Goal: Task Accomplishment & Management: Manage account settings

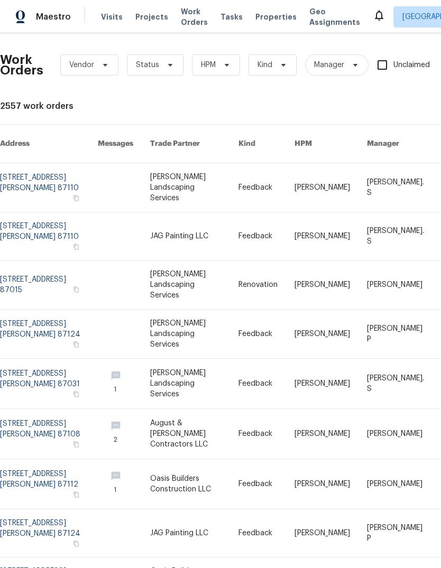
click at [255, 12] on span "Properties" at bounding box center [275, 17] width 41 height 11
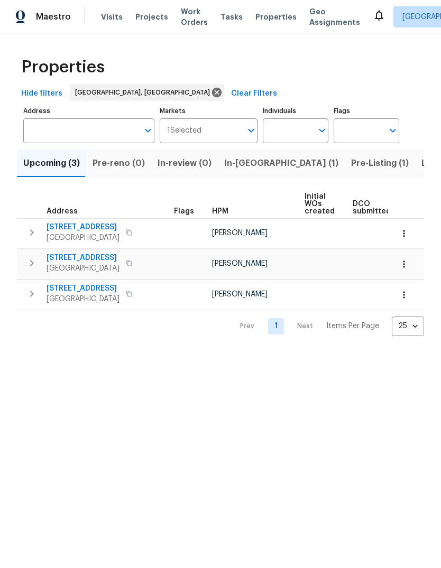
click at [227, 157] on span "In-[GEOGRAPHIC_DATA] (1)" at bounding box center [281, 163] width 114 height 15
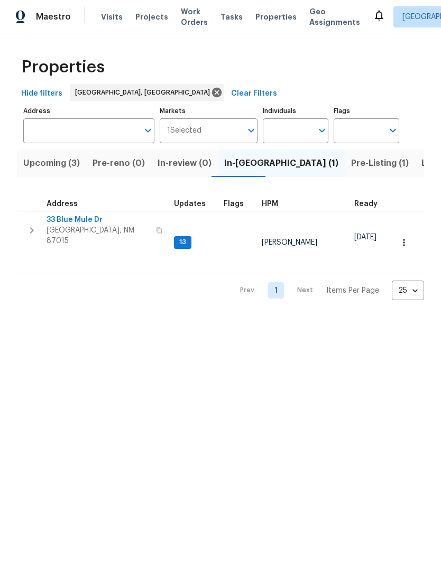
click at [81, 217] on span "33 Blue Mule Dr" at bounding box center [98, 220] width 103 height 11
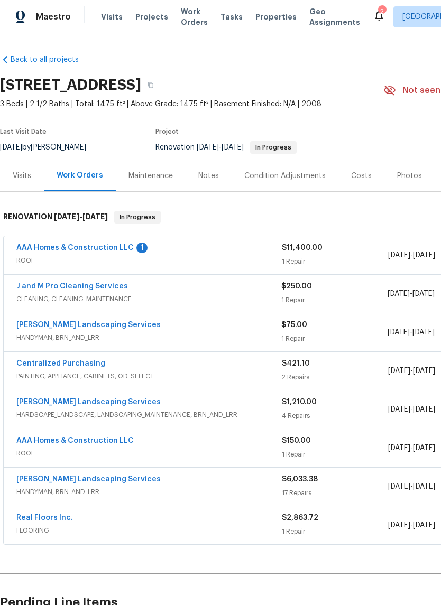
click at [106, 246] on link "AAA Homes & Construction LLC" at bounding box center [74, 247] width 117 height 7
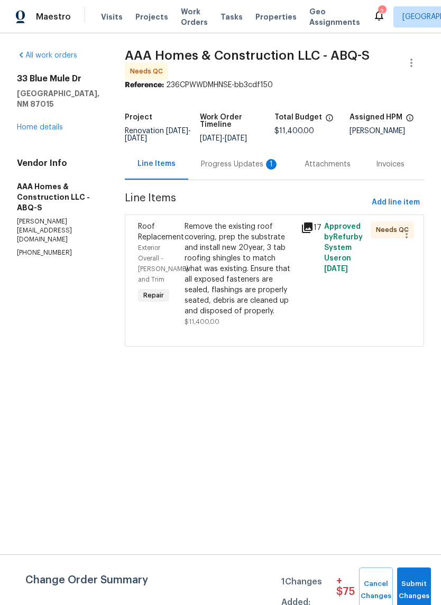
click at [235, 167] on div "Progress Updates 1" at bounding box center [240, 164] width 78 height 11
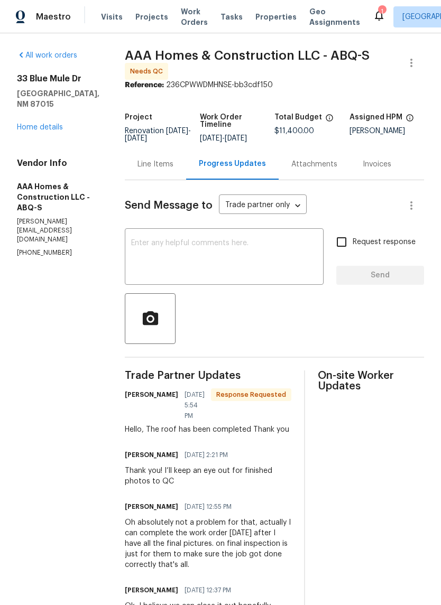
click at [161, 162] on div "Line Items" at bounding box center [155, 164] width 36 height 11
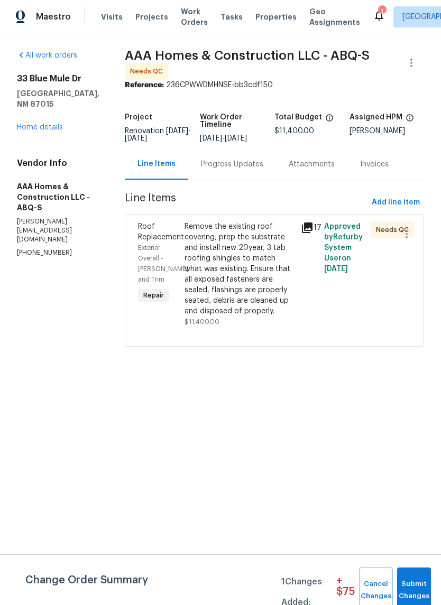
click at [236, 274] on div "Remove the existing roof covering, prep the substrate and install new 20year, 3…" at bounding box center [240, 269] width 110 height 95
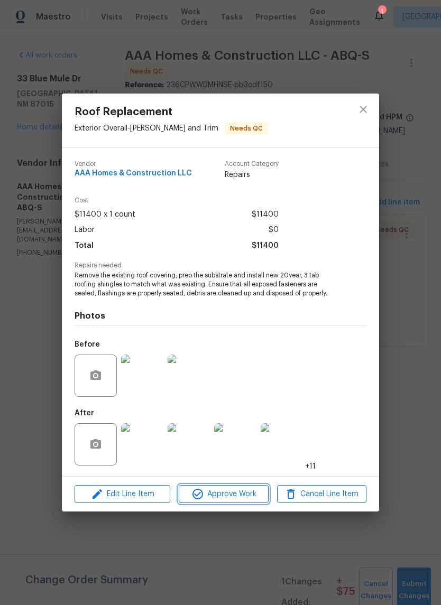
click at [217, 492] on span "Approve Work" at bounding box center [223, 494] width 83 height 13
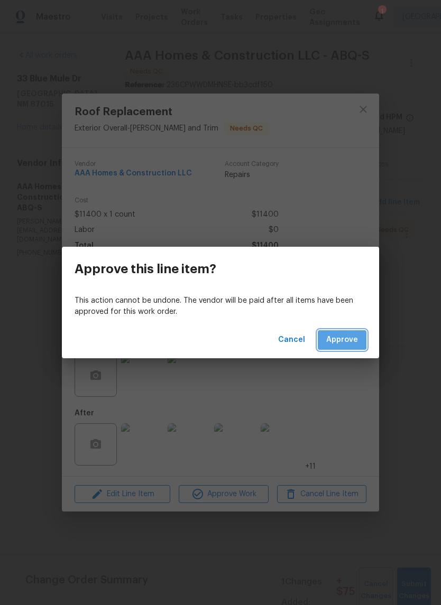
click at [343, 333] on button "Approve" at bounding box center [342, 340] width 49 height 20
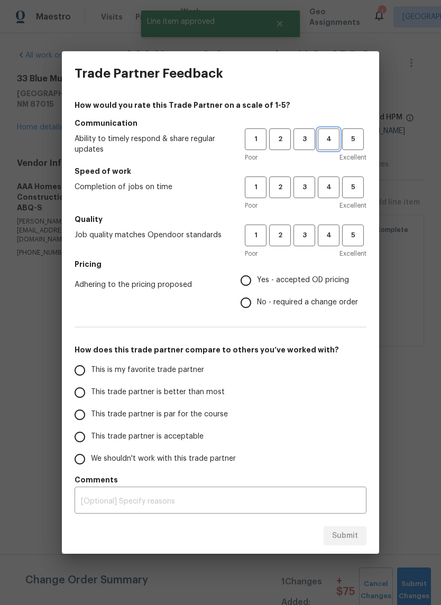
click at [331, 140] on span "4" at bounding box center [329, 139] width 20 height 12
click at [324, 188] on span "4" at bounding box center [329, 187] width 20 height 12
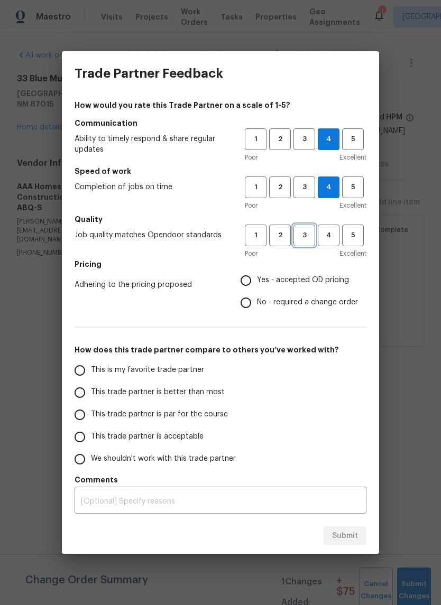
click at [305, 235] on span "3" at bounding box center [304, 235] width 20 height 12
click at [244, 280] on input "Yes - accepted OD pricing" at bounding box center [246, 281] width 22 height 22
radio input "true"
click at [85, 391] on input "This trade partner is better than most" at bounding box center [80, 393] width 22 height 22
click at [351, 538] on span "Submit" at bounding box center [345, 536] width 26 height 13
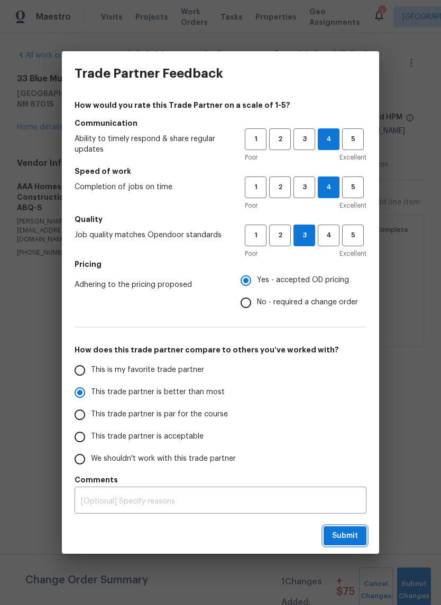
radio input "true"
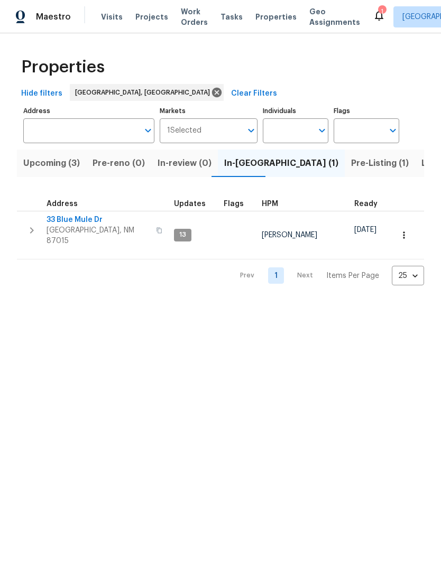
click at [73, 217] on span "33 Blue Mule Dr" at bounding box center [98, 220] width 103 height 11
click at [373, 10] on icon at bounding box center [379, 15] width 13 height 13
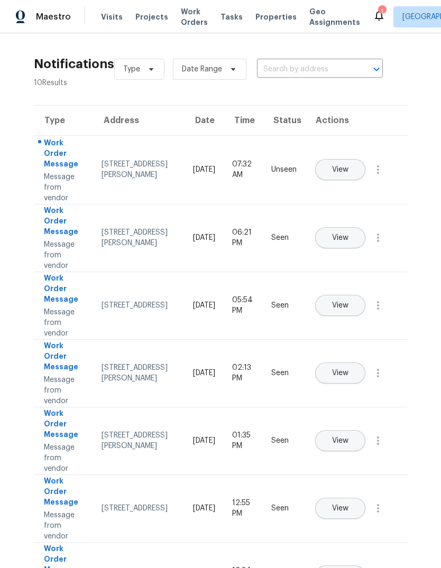
click at [348, 166] on span "View" at bounding box center [340, 170] width 16 height 8
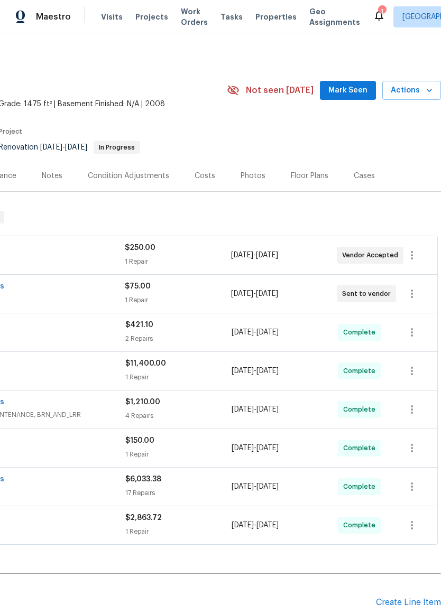
scroll to position [0, 156]
click at [358, 91] on span "Mark Seen" at bounding box center [347, 90] width 39 height 13
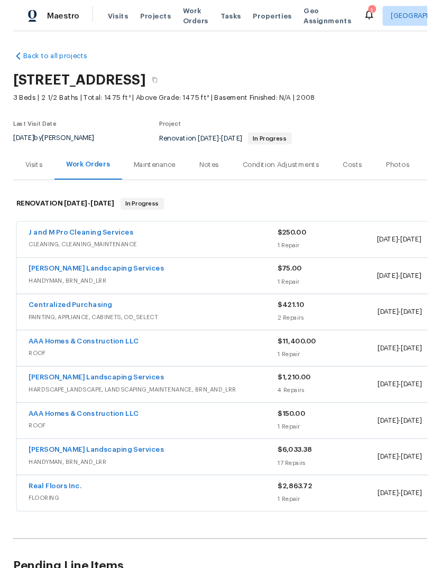
scroll to position [0, 0]
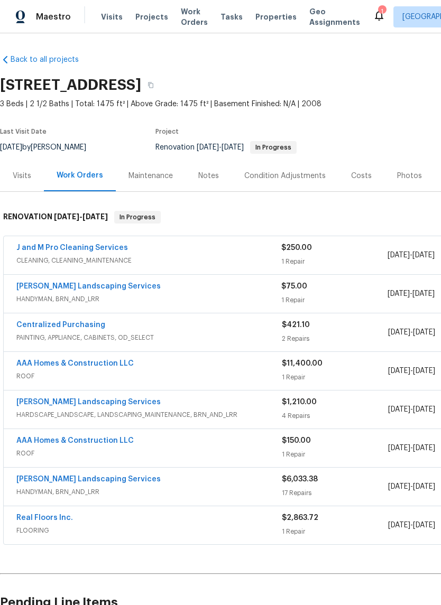
click at [62, 363] on link "AAA Homes & Construction LLC" at bounding box center [74, 363] width 117 height 7
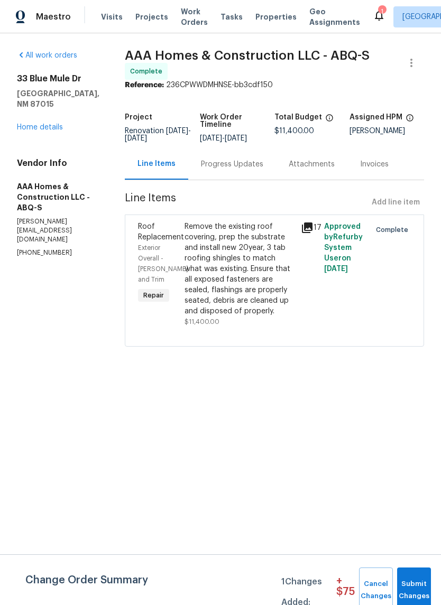
click at [228, 161] on div "Progress Updates" at bounding box center [232, 164] width 62 height 11
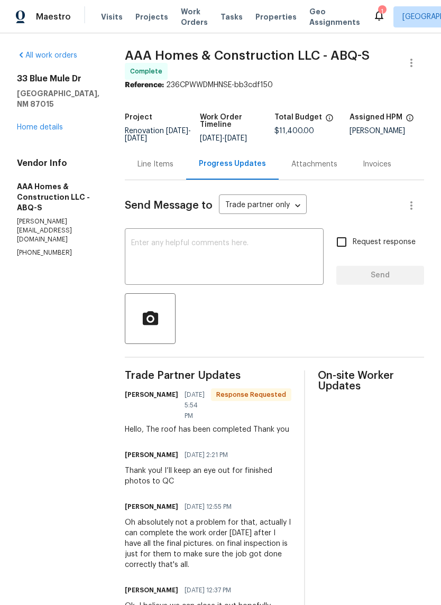
click at [149, 246] on textarea at bounding box center [224, 257] width 186 height 37
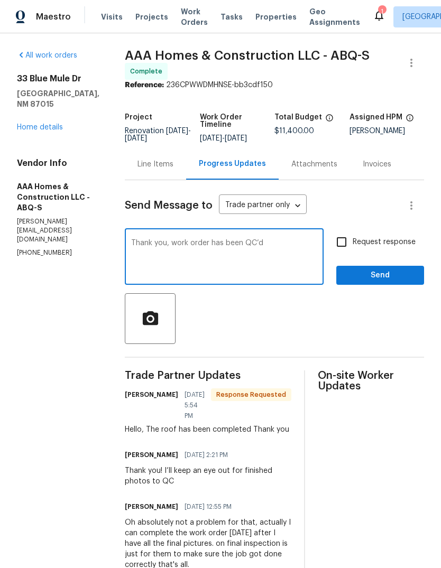
type textarea "Thank you, work order has been QC’d"
click at [391, 276] on span "Send" at bounding box center [380, 275] width 71 height 13
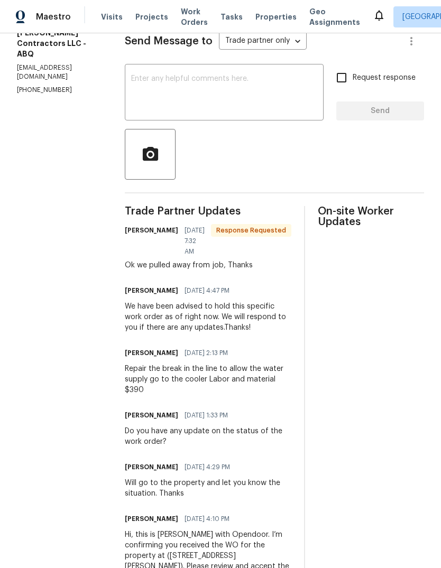
scroll to position [164, 0]
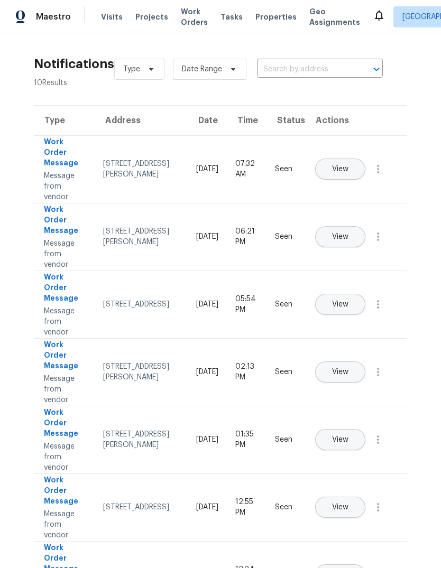
click at [258, 13] on span "Properties" at bounding box center [275, 17] width 41 height 11
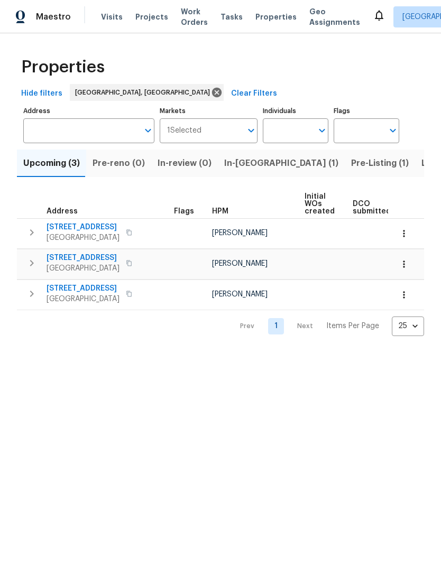
click at [230, 161] on span "In-[GEOGRAPHIC_DATA] (1)" at bounding box center [281, 163] width 114 height 15
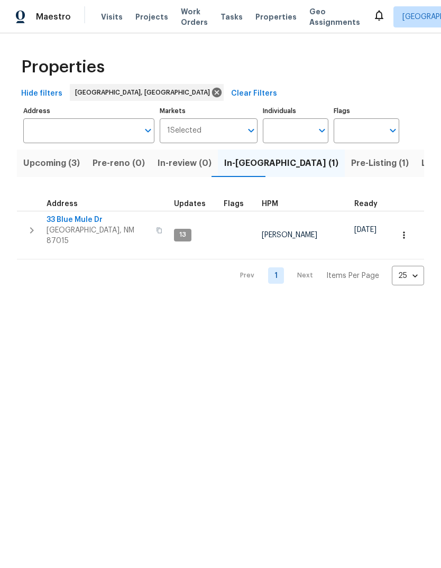
click at [69, 220] on span "33 Blue Mule Dr" at bounding box center [98, 220] width 103 height 11
click at [351, 163] on span "Pre-Listing (1)" at bounding box center [380, 163] width 58 height 15
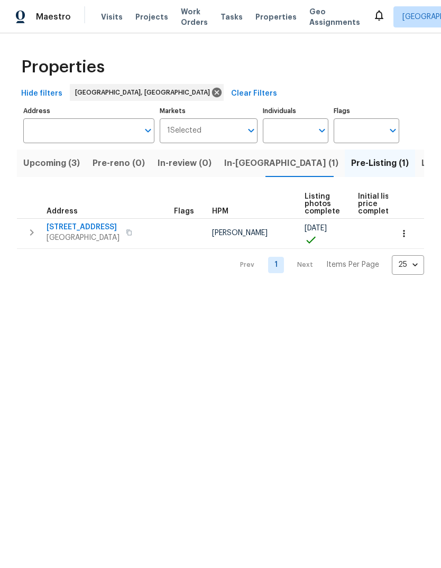
click at [75, 224] on span "[STREET_ADDRESS]" at bounding box center [83, 227] width 73 height 11
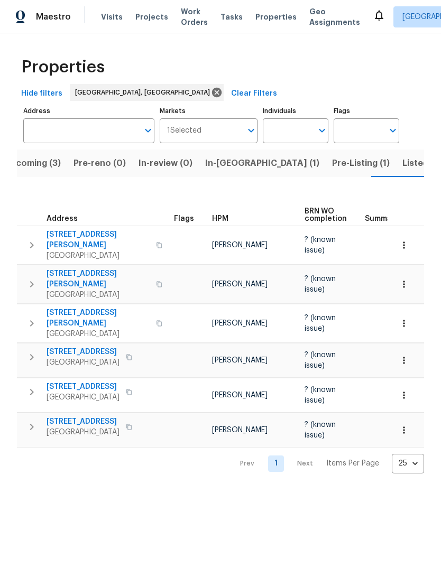
click at [402, 163] on span "Listed (30)" at bounding box center [425, 163] width 46 height 15
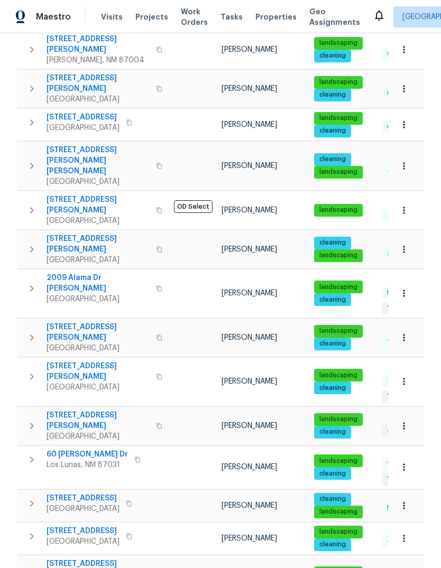
scroll to position [486, 0]
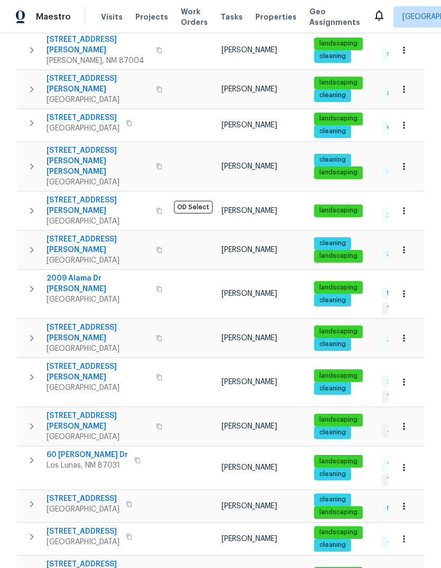
click at [25, 527] on button "button" at bounding box center [31, 537] width 21 height 21
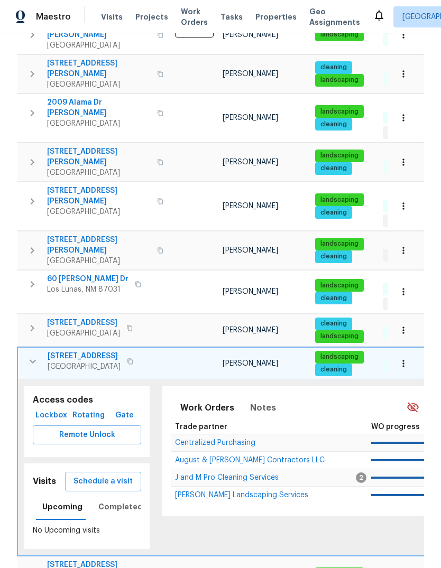
scroll to position [661, 0]
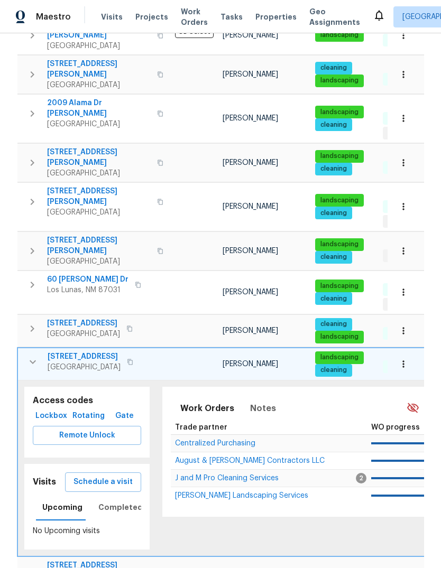
click at [97, 476] on span "Schedule a visit" at bounding box center [102, 482] width 59 height 13
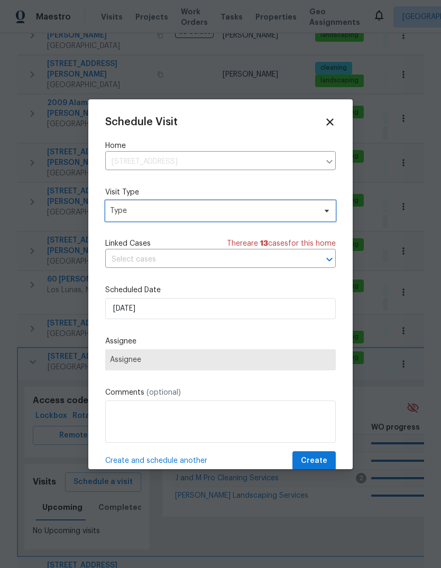
click at [127, 211] on span "Type" at bounding box center [213, 211] width 206 height 11
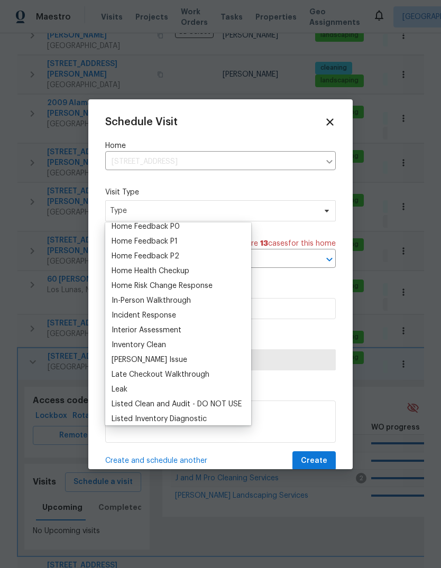
scroll to position [321, 0]
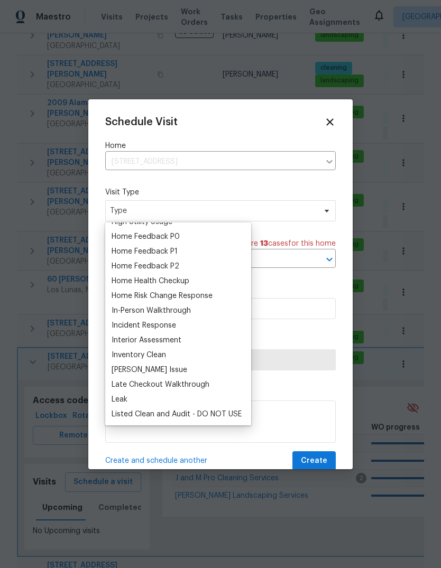
click at [127, 280] on div "Home Health Checkup" at bounding box center [151, 281] width 78 height 11
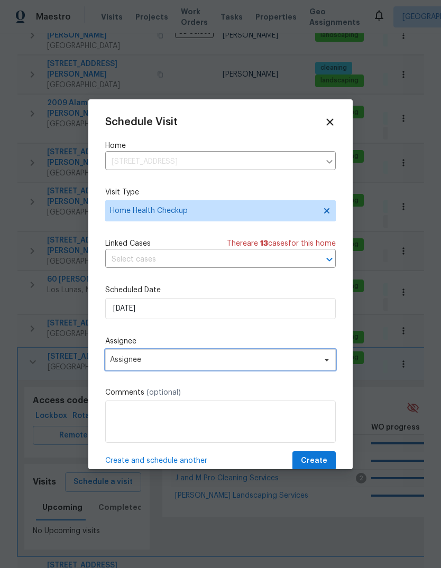
click at [127, 364] on span "Assignee" at bounding box center [213, 360] width 207 height 8
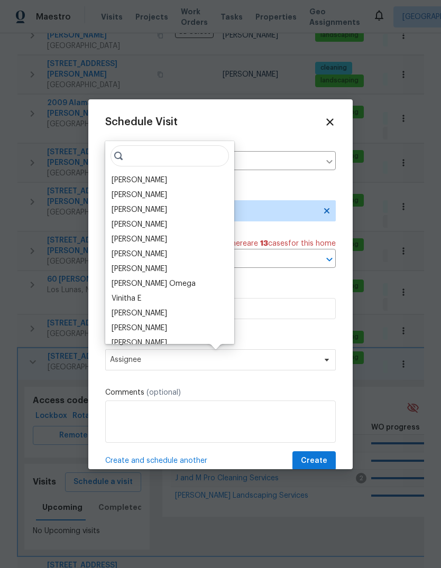
click at [125, 177] on div "[PERSON_NAME]" at bounding box center [140, 180] width 56 height 11
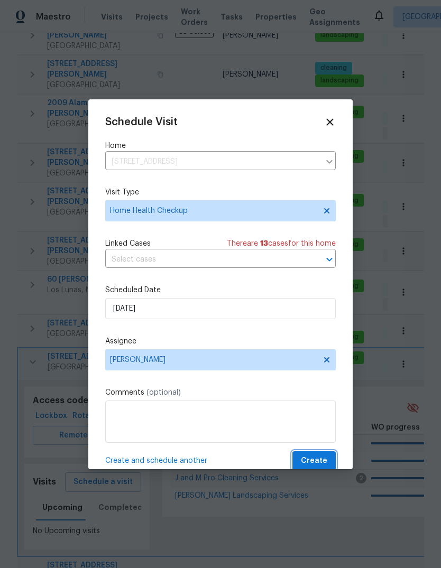
click at [307, 461] on span "Create" at bounding box center [314, 461] width 26 height 13
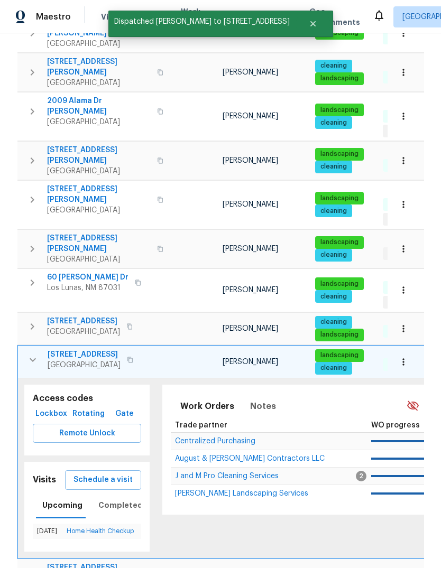
click at [29, 354] on icon "button" at bounding box center [32, 360] width 13 height 13
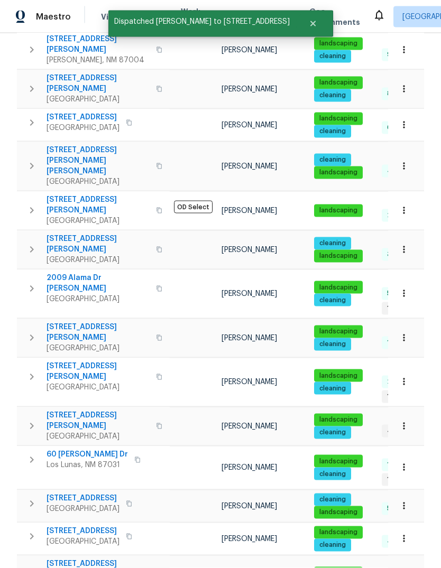
scroll to position [40, 0]
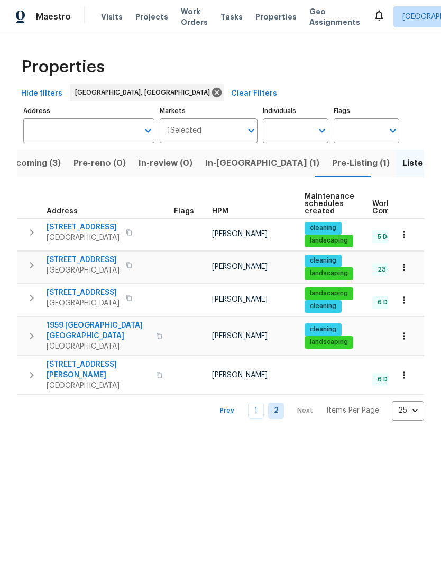
click at [30, 303] on icon "button" at bounding box center [31, 298] width 13 height 13
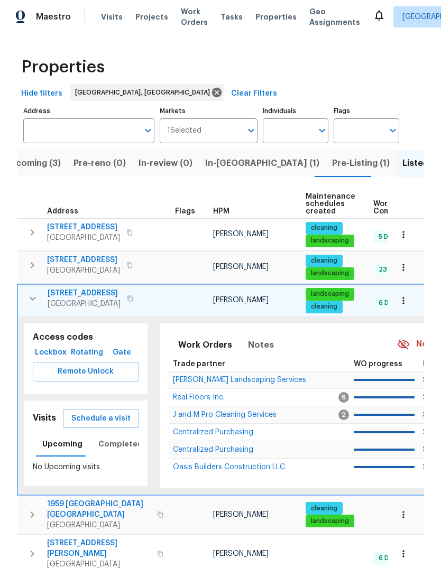
click at [85, 423] on span "Schedule a visit" at bounding box center [100, 418] width 59 height 13
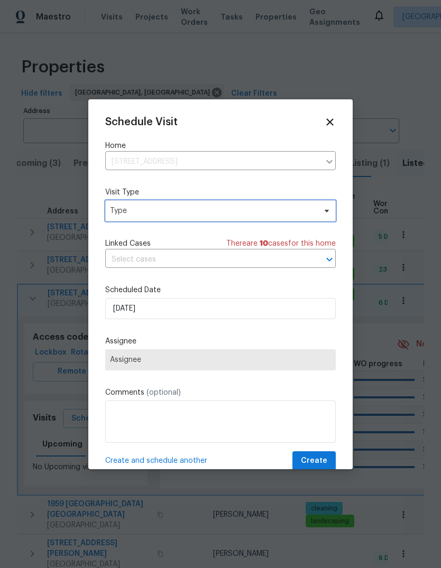
click at [115, 213] on span "Type" at bounding box center [213, 211] width 206 height 11
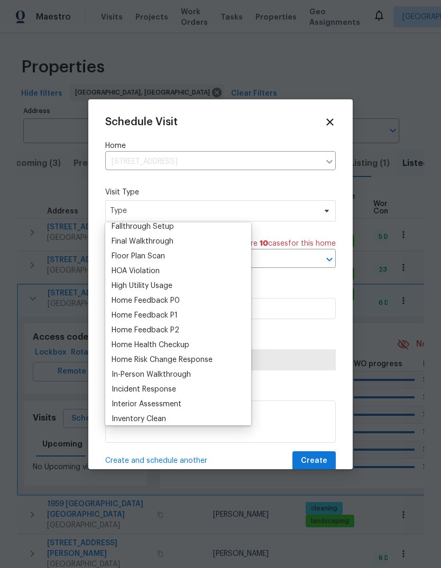
scroll to position [259, 0]
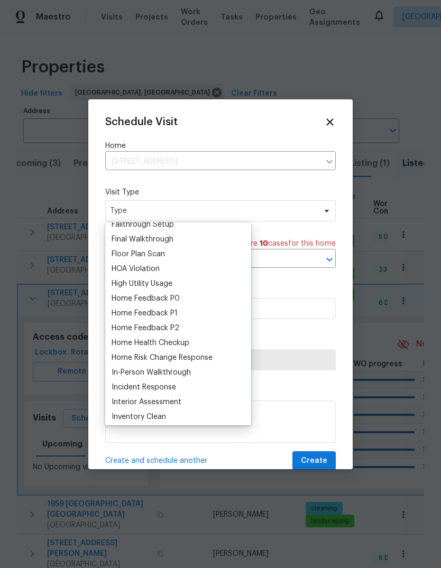
click at [129, 342] on div "Home Health Checkup" at bounding box center [151, 343] width 78 height 11
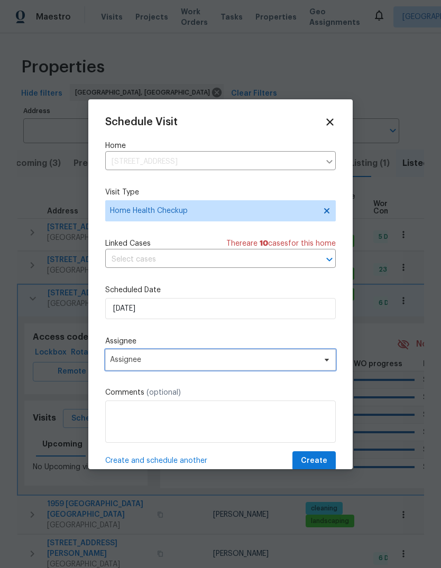
click at [123, 360] on span "Assignee" at bounding box center [213, 360] width 207 height 8
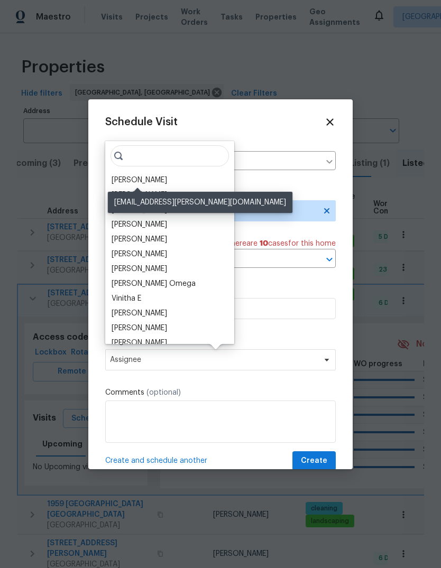
click at [114, 185] on div "[PERSON_NAME]" at bounding box center [140, 180] width 56 height 11
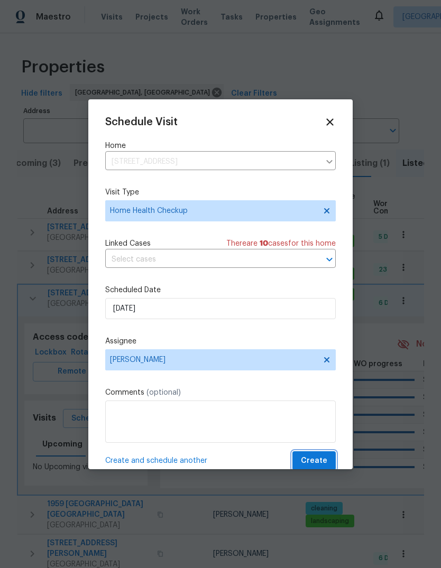
click at [305, 457] on span "Create" at bounding box center [314, 461] width 26 height 13
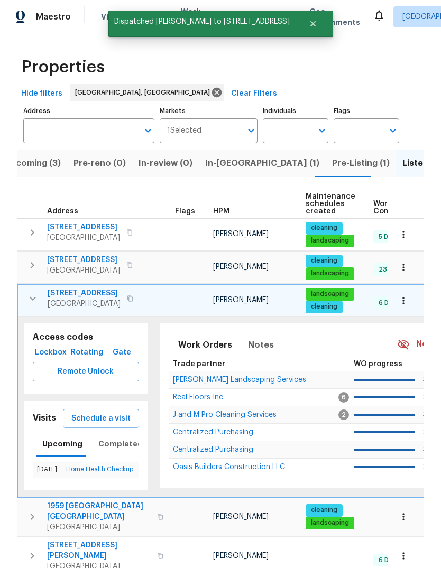
click at [25, 304] on button "button" at bounding box center [32, 298] width 21 height 21
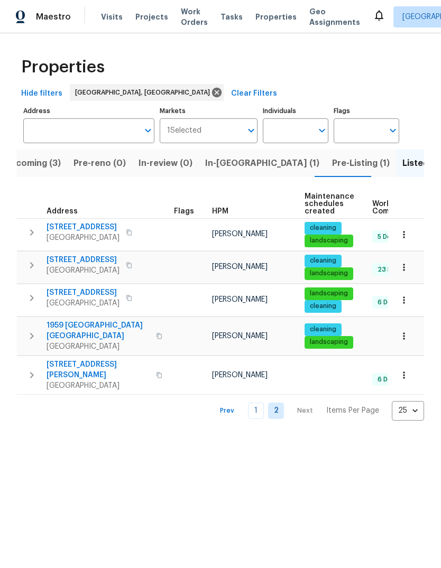
click at [256, 403] on link "1" at bounding box center [256, 411] width 16 height 16
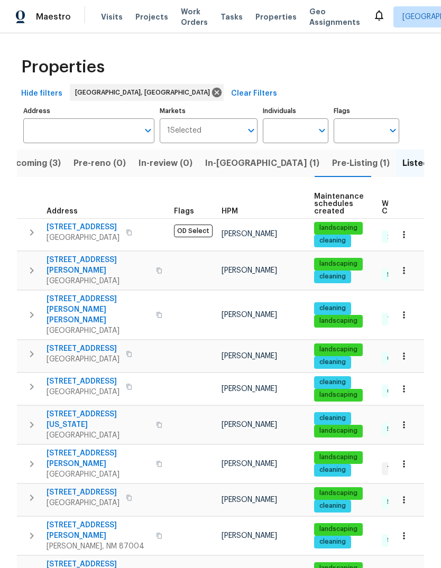
click at [35, 381] on icon "button" at bounding box center [31, 387] width 13 height 13
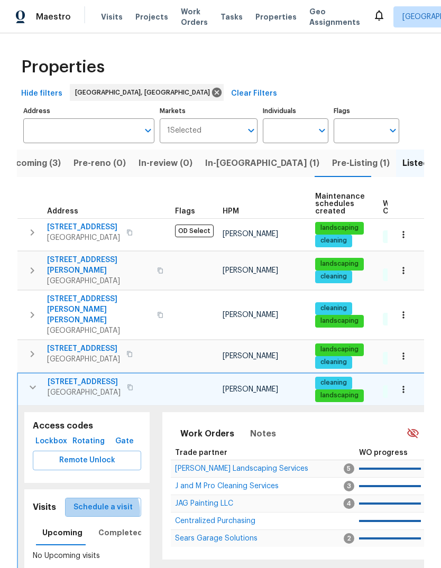
click at [105, 501] on span "Schedule a visit" at bounding box center [102, 507] width 59 height 13
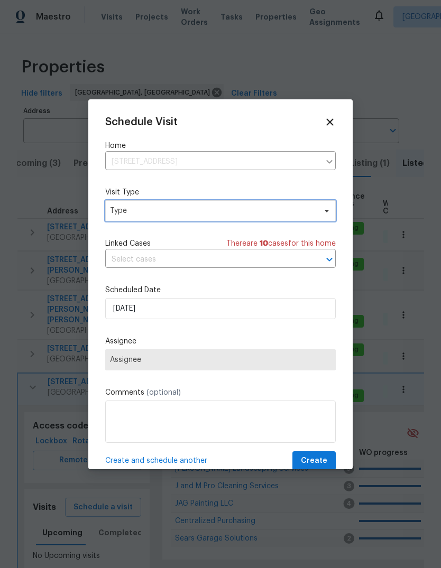
click at [114, 208] on span "Type" at bounding box center [213, 211] width 206 height 11
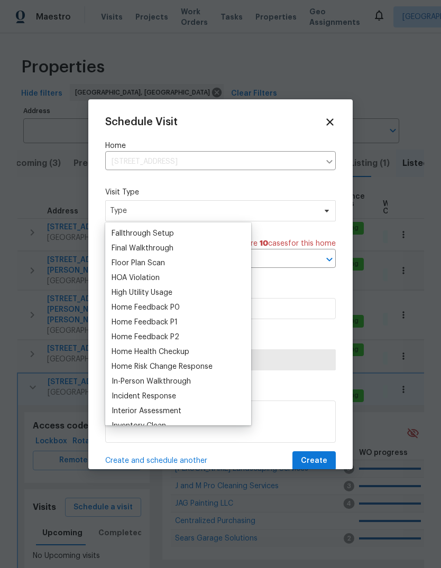
scroll to position [251, 0]
click at [139, 351] on div "Home Health Checkup" at bounding box center [151, 351] width 78 height 11
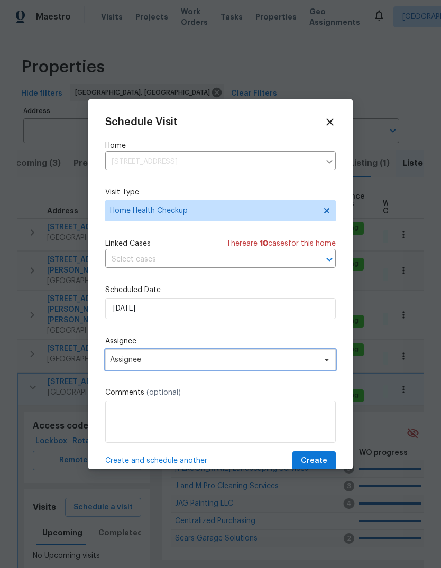
click at [126, 364] on span "Assignee" at bounding box center [213, 360] width 207 height 8
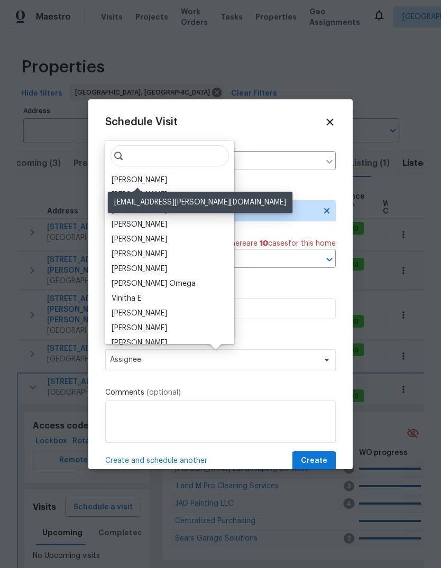
click at [116, 179] on div "[PERSON_NAME]" at bounding box center [140, 180] width 56 height 11
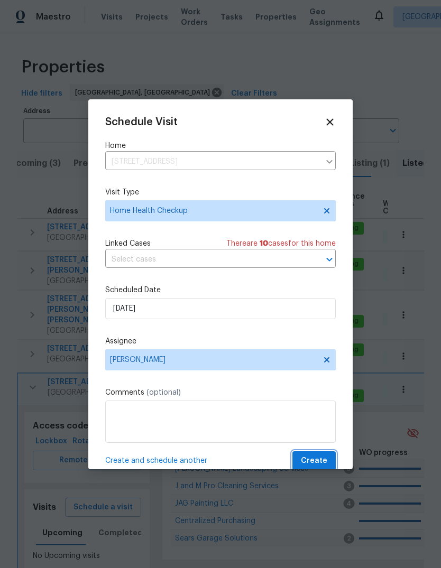
click at [303, 462] on span "Create" at bounding box center [314, 461] width 26 height 13
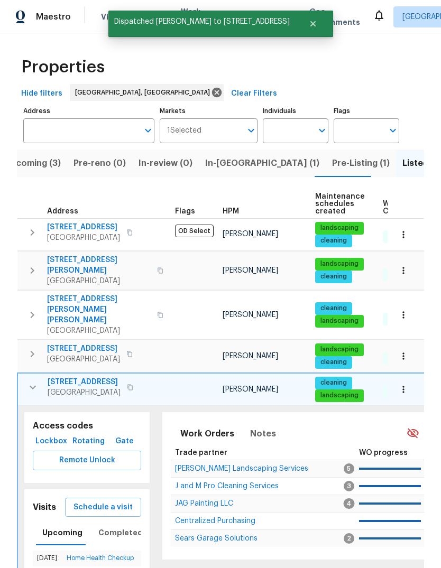
click at [23, 377] on button "button" at bounding box center [32, 387] width 21 height 21
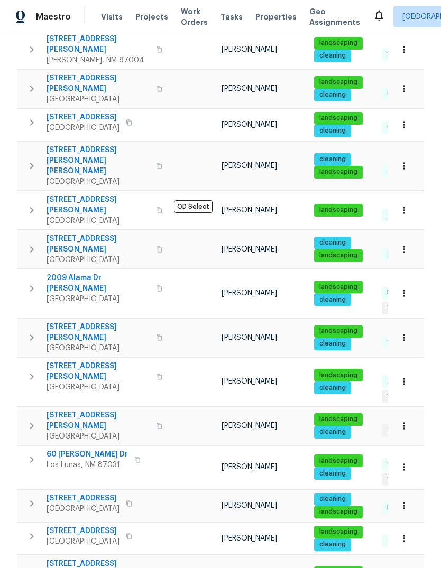
scroll to position [486, 0]
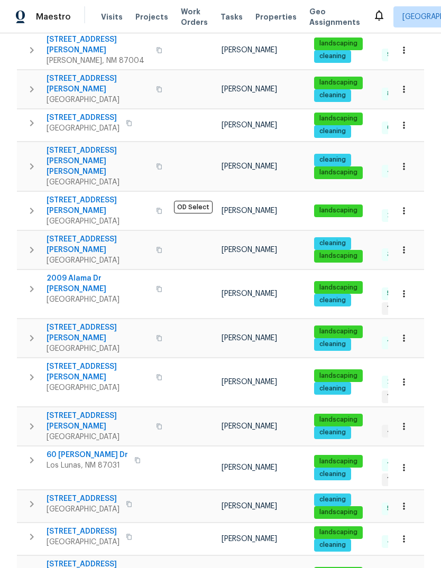
click at [31, 498] on icon "button" at bounding box center [31, 504] width 13 height 13
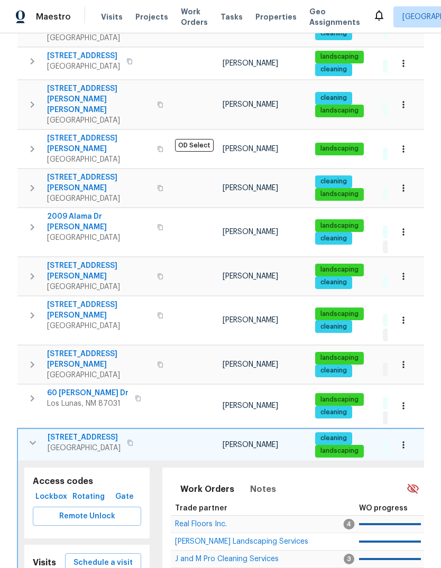
scroll to position [548, 0]
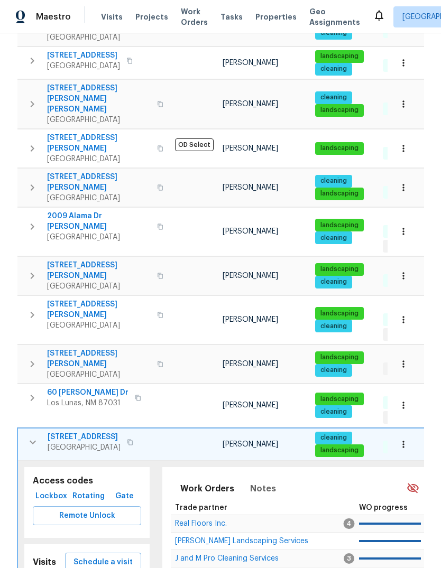
click at [84, 556] on span "Schedule a visit" at bounding box center [102, 562] width 59 height 13
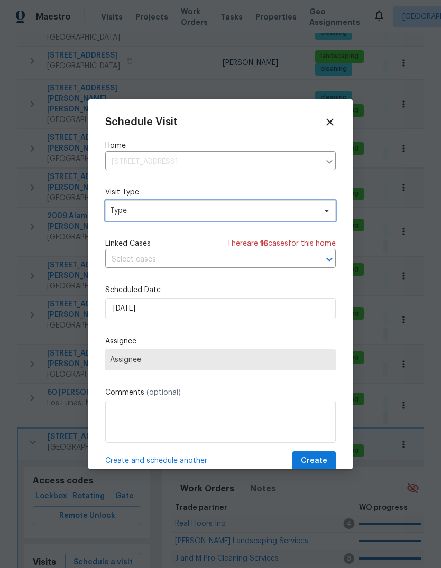
click at [109, 211] on span "Type" at bounding box center [220, 210] width 231 height 21
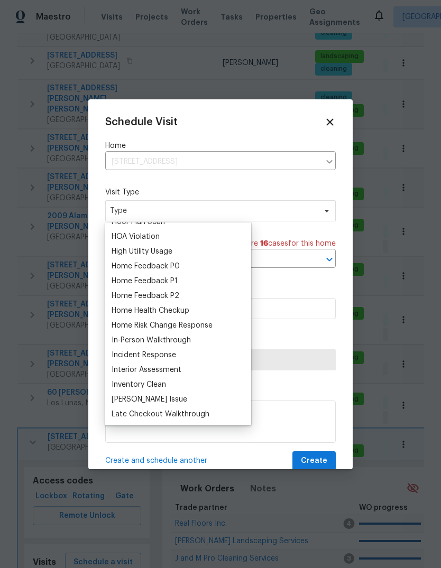
scroll to position [292, 0]
click at [133, 309] on div "Home Health Checkup" at bounding box center [151, 310] width 78 height 11
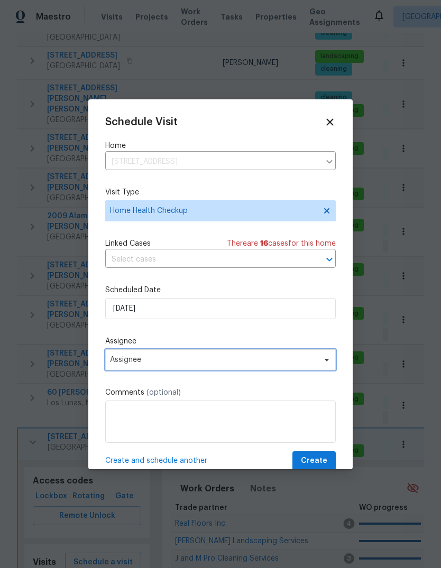
click at [127, 361] on span "Assignee" at bounding box center [213, 360] width 207 height 8
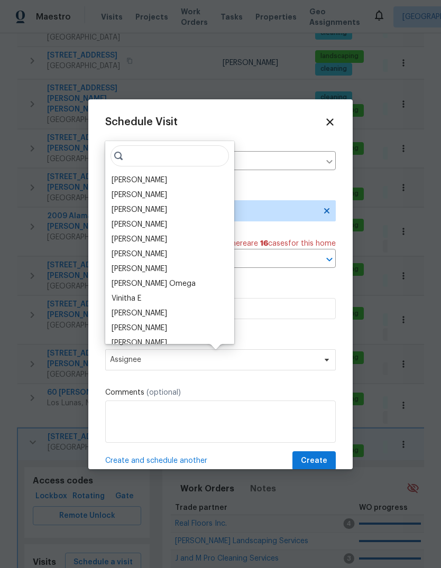
click at [119, 183] on div "[PERSON_NAME]" at bounding box center [140, 180] width 56 height 11
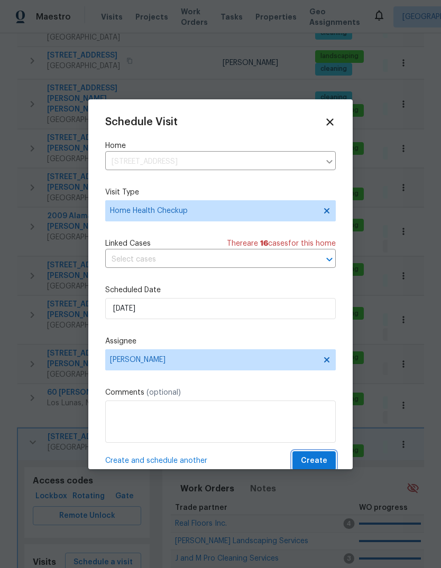
click at [304, 462] on span "Create" at bounding box center [314, 461] width 26 height 13
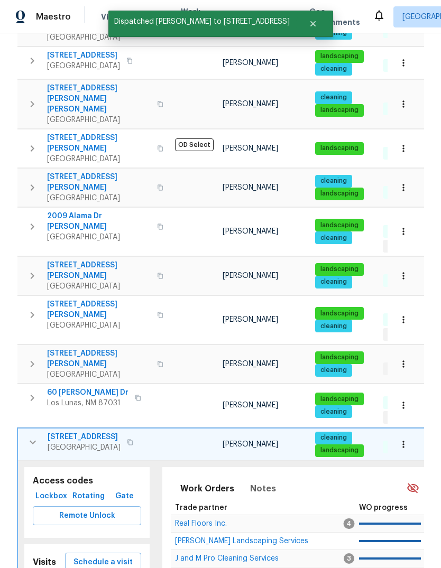
click at [30, 440] on icon "button" at bounding box center [33, 442] width 6 height 4
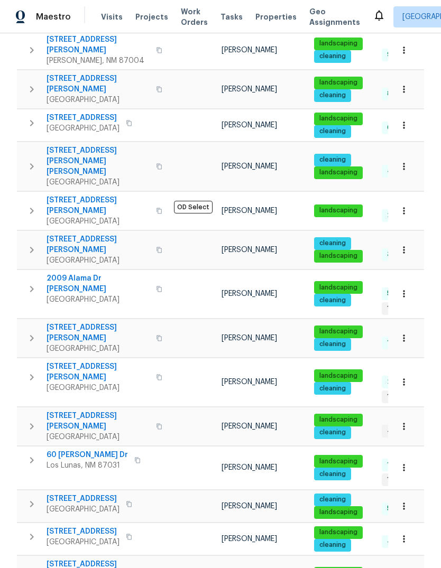
scroll to position [40, 0]
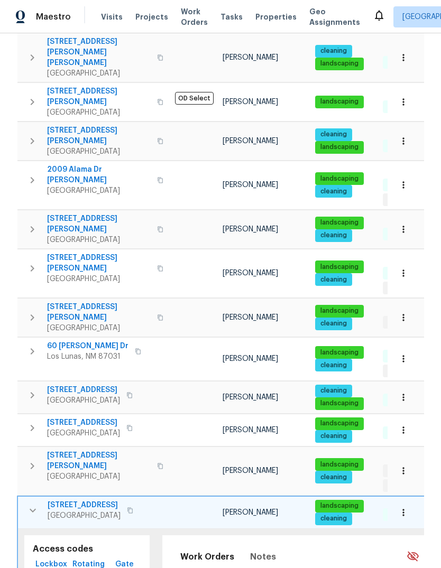
scroll to position [596, 0]
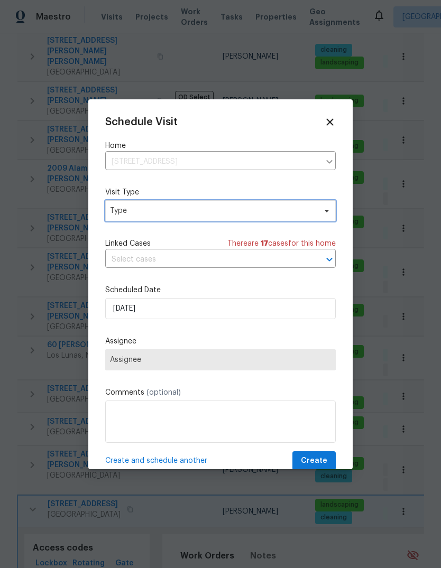
click at [127, 213] on span "Type" at bounding box center [213, 211] width 206 height 11
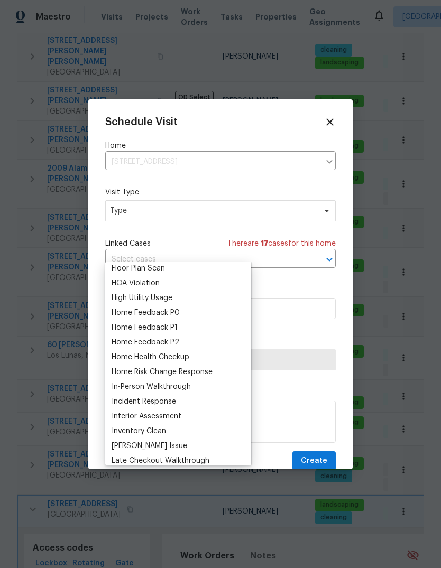
scroll to position [286, 0]
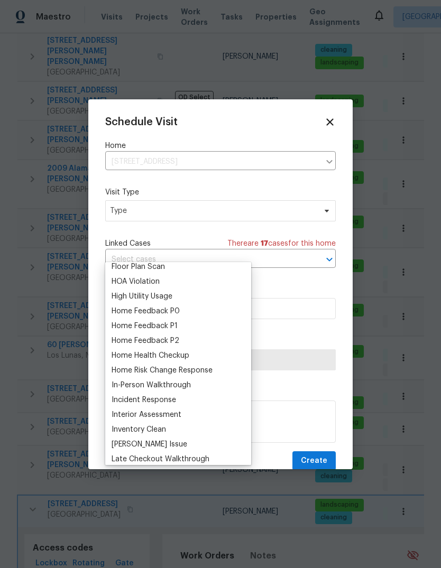
click at [131, 351] on div "Home Health Checkup" at bounding box center [151, 356] width 78 height 11
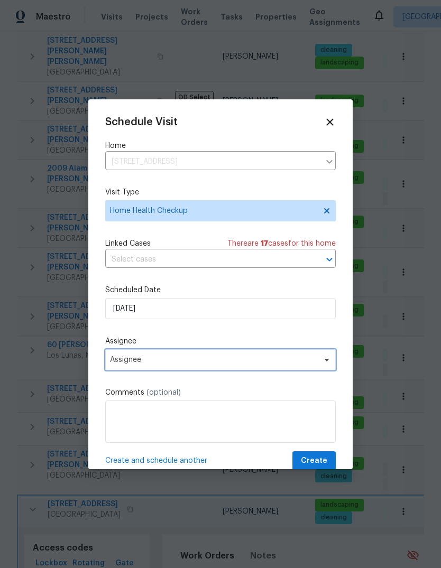
click at [118, 362] on span "Assignee" at bounding box center [213, 360] width 207 height 8
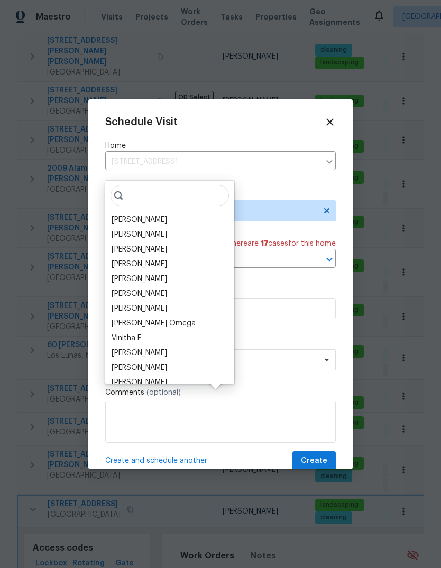
click at [124, 215] on div "[PERSON_NAME]" at bounding box center [140, 220] width 56 height 11
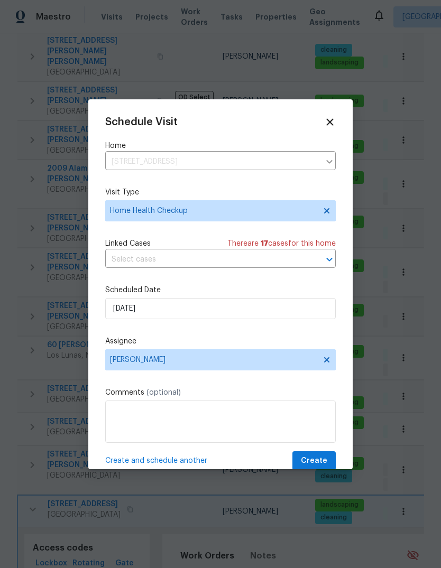
click at [307, 459] on span "Create" at bounding box center [314, 461] width 26 height 13
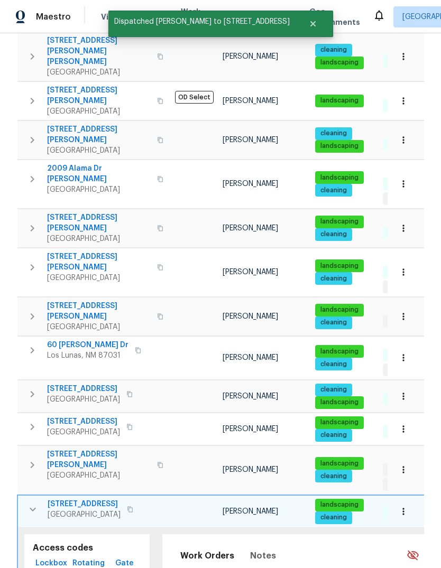
click at [31, 503] on icon "button" at bounding box center [32, 509] width 13 height 13
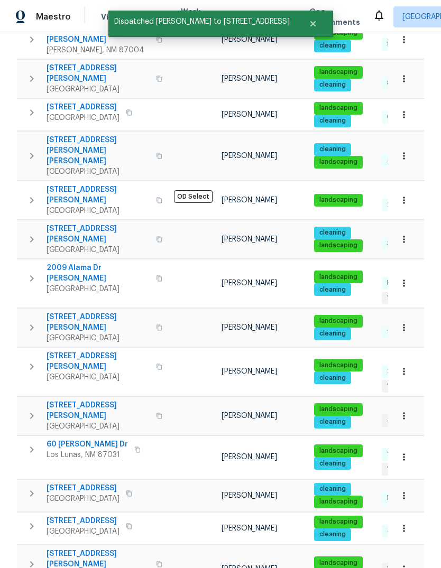
scroll to position [486, 0]
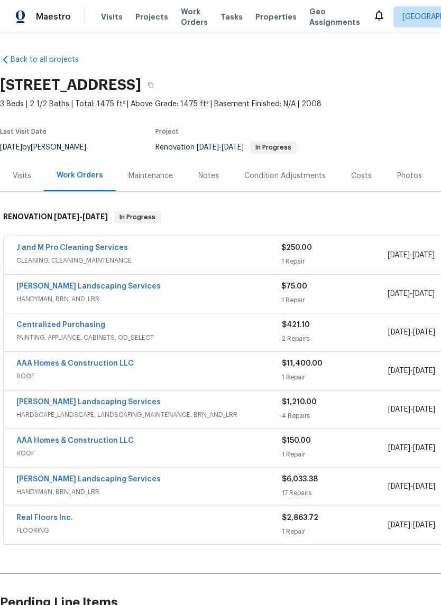
click at [198, 174] on div "Notes" at bounding box center [208, 176] width 21 height 11
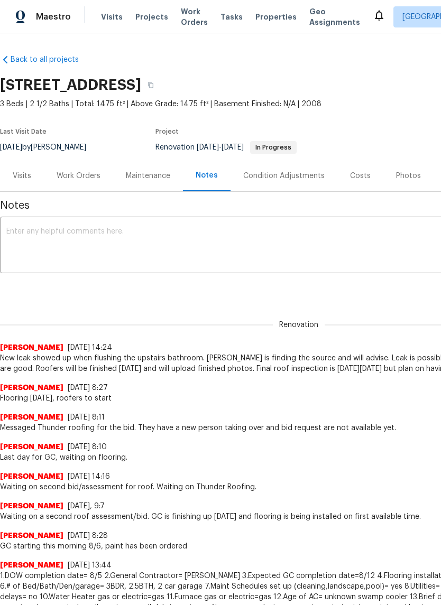
click at [13, 222] on div "x ​" at bounding box center [298, 246] width 597 height 54
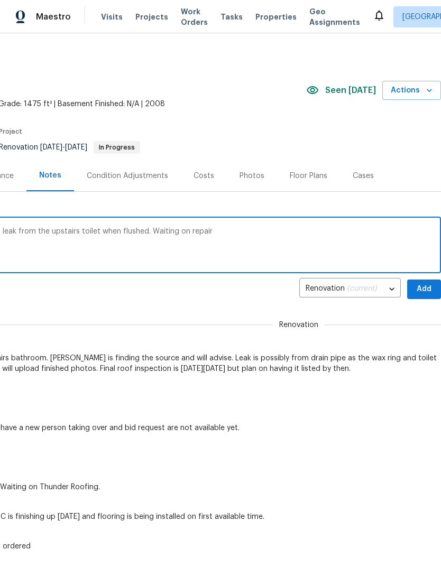
scroll to position [0, 156]
type textarea "Roof replacement is finished. Last item is a leak from the upstairs toilet when…"
click at [425, 289] on span "Add" at bounding box center [424, 289] width 17 height 13
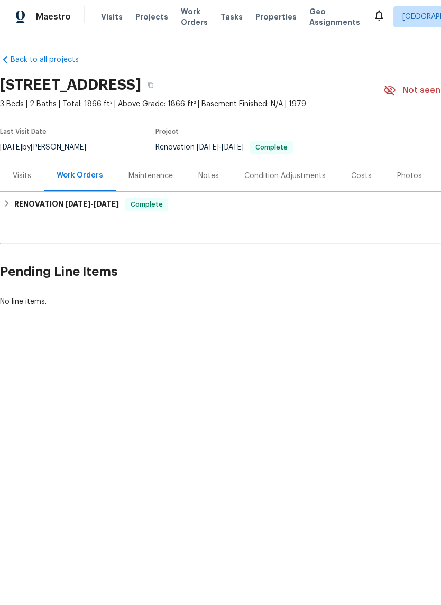
click at [398, 169] on div "Photos" at bounding box center [409, 175] width 50 height 31
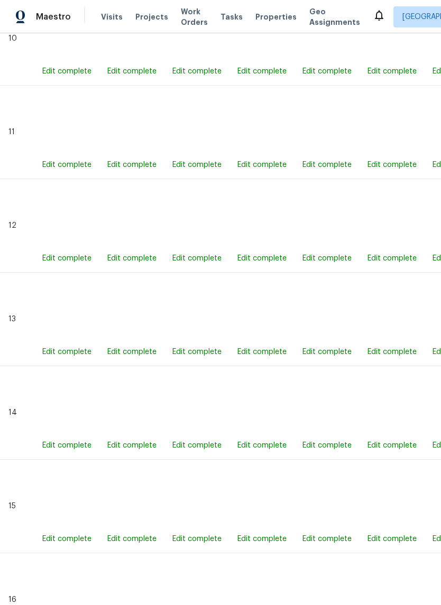
scroll to position [1509, 0]
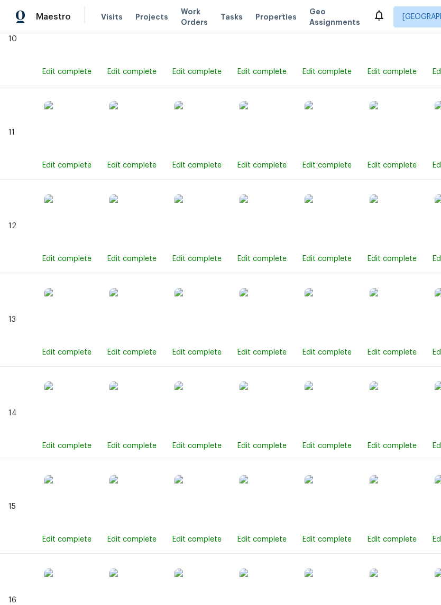
click at [261, 408] on img at bounding box center [265, 408] width 53 height 53
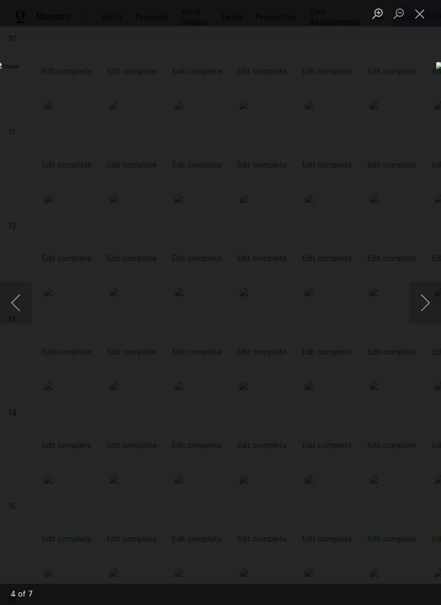
click at [420, 12] on button "Close lightbox" at bounding box center [419, 13] width 21 height 19
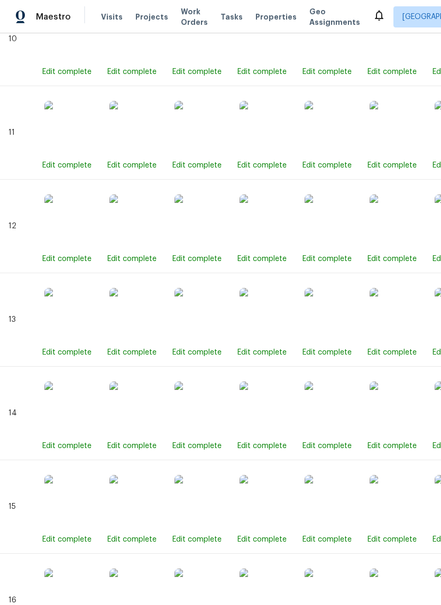
click at [255, 220] on img at bounding box center [265, 221] width 53 height 53
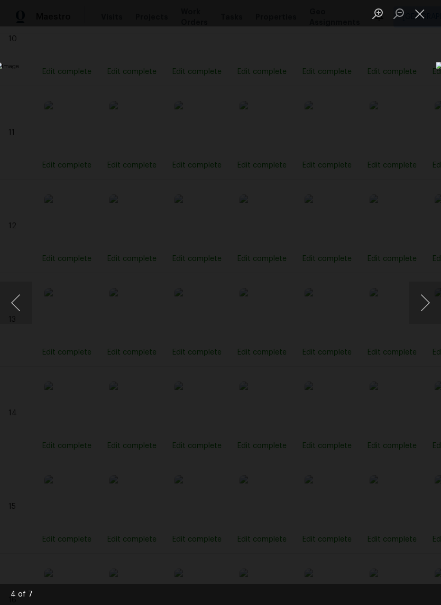
click at [417, 19] on button "Close lightbox" at bounding box center [419, 13] width 21 height 19
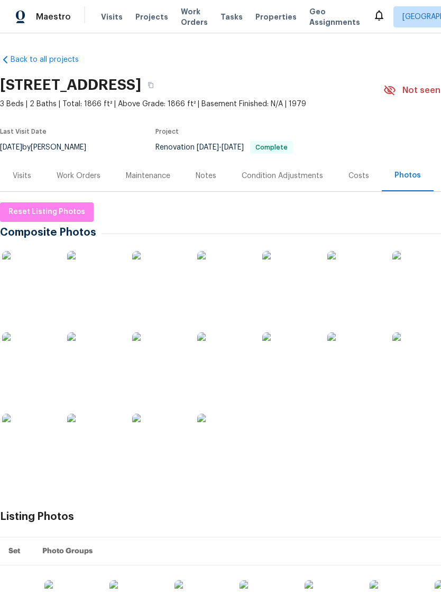
scroll to position [0, 0]
click at [30, 278] on img at bounding box center [28, 277] width 53 height 53
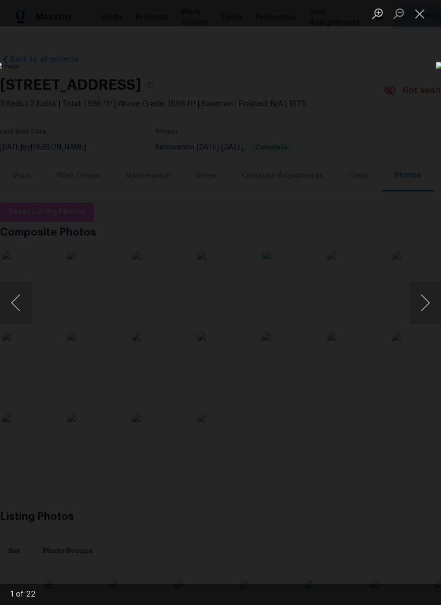
click at [422, 302] on button "Next image" at bounding box center [425, 303] width 32 height 42
click at [418, 301] on button "Next image" at bounding box center [425, 303] width 32 height 42
click at [423, 312] on button "Next image" at bounding box center [425, 303] width 32 height 42
click at [416, 311] on button "Next image" at bounding box center [425, 303] width 32 height 42
click at [424, 305] on button "Next image" at bounding box center [425, 303] width 32 height 42
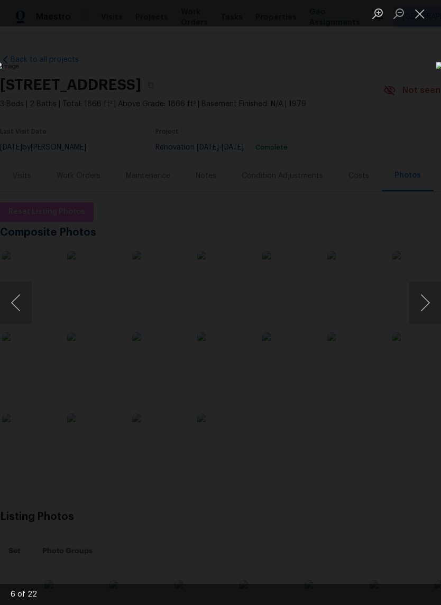
click at [415, 308] on button "Next image" at bounding box center [425, 303] width 32 height 42
click at [419, 309] on button "Next image" at bounding box center [425, 303] width 32 height 42
click at [420, 318] on button "Next image" at bounding box center [425, 303] width 32 height 42
click at [422, 305] on button "Next image" at bounding box center [425, 303] width 32 height 42
click at [416, 292] on button "Next image" at bounding box center [425, 303] width 32 height 42
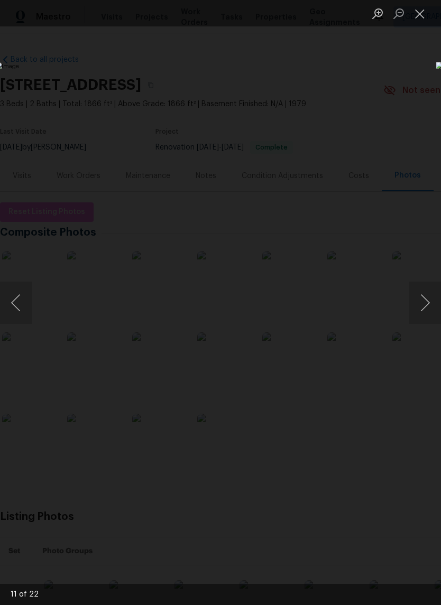
click at [423, 303] on button "Next image" at bounding box center [425, 303] width 32 height 42
click at [415, 297] on button "Next image" at bounding box center [425, 303] width 32 height 42
click at [418, 302] on button "Next image" at bounding box center [425, 303] width 32 height 42
click at [420, 301] on button "Next image" at bounding box center [425, 303] width 32 height 42
click at [419, 299] on button "Next image" at bounding box center [425, 303] width 32 height 42
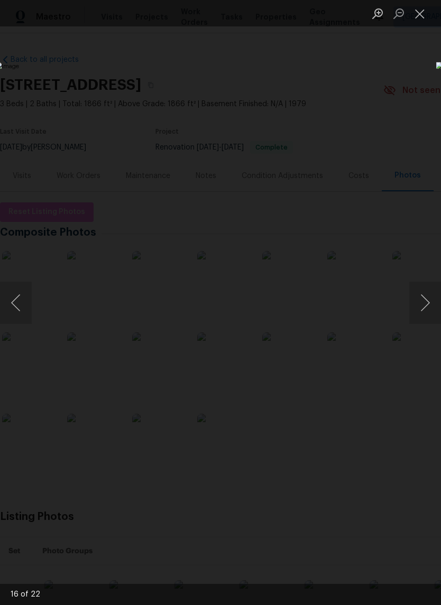
click at [414, 301] on button "Next image" at bounding box center [425, 303] width 32 height 42
click at [420, 299] on button "Next image" at bounding box center [425, 303] width 32 height 42
click at [419, 302] on button "Next image" at bounding box center [425, 303] width 32 height 42
click at [420, 296] on button "Next image" at bounding box center [425, 303] width 32 height 42
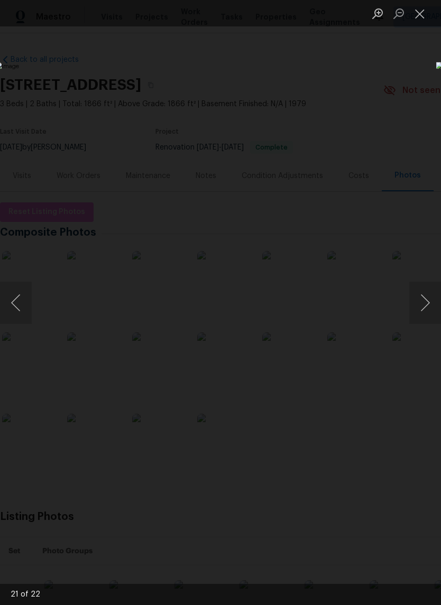
click at [417, 299] on button "Next image" at bounding box center [425, 303] width 32 height 42
click at [424, 11] on button "Close lightbox" at bounding box center [419, 13] width 21 height 19
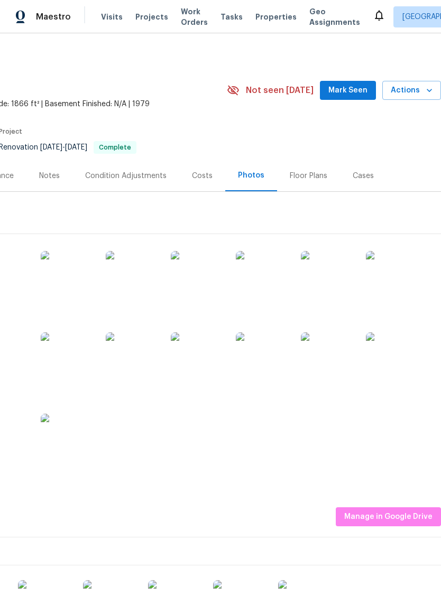
scroll to position [0, 156]
click at [341, 83] on button "Mark Seen" at bounding box center [348, 91] width 56 height 20
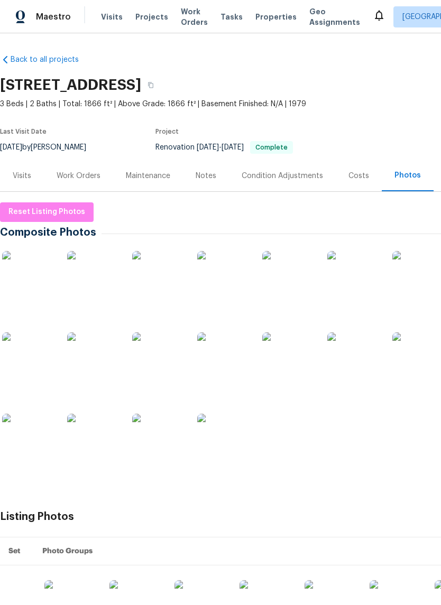
scroll to position [0, 0]
